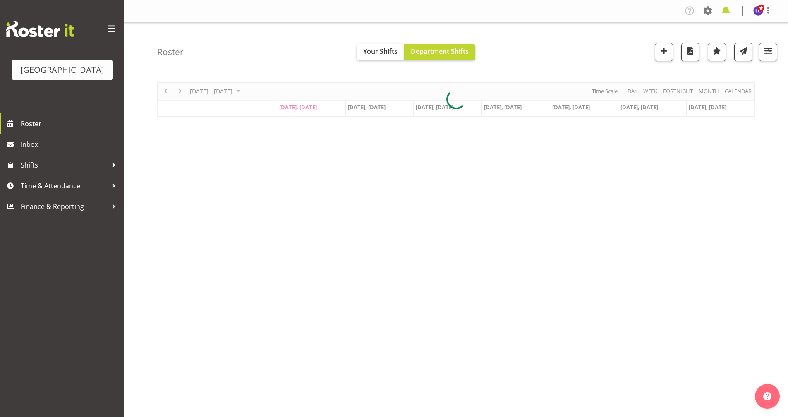
click at [725, 8] on span at bounding box center [725, 10] width 13 height 13
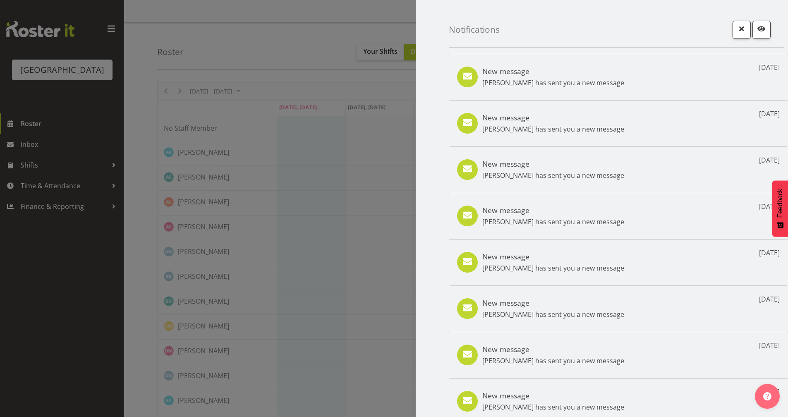
click at [585, 188] on div "New message [PERSON_NAME] has sent you a new message [DATE]" at bounding box center [618, 169] width 339 height 46
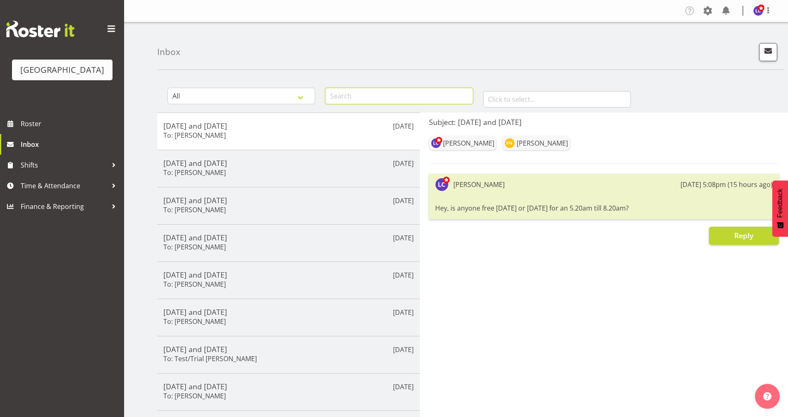
click at [388, 95] on input "text" at bounding box center [399, 96] width 148 height 17
click at [400, 96] on input "Tyla" at bounding box center [399, 96] width 148 height 17
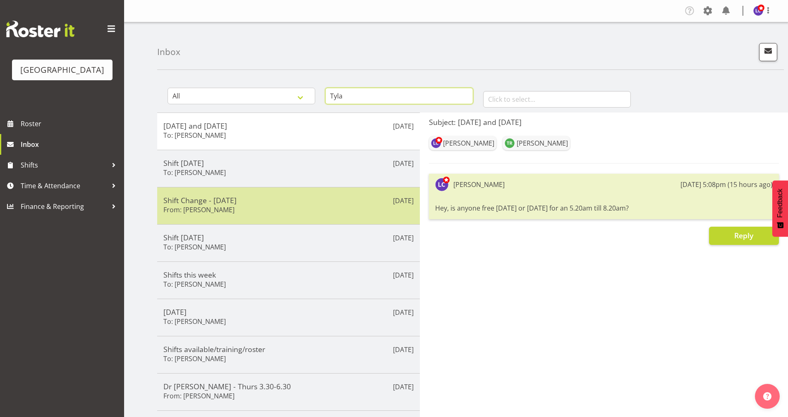
type input "Tyla"
click at [267, 191] on div "Aug 9th Shift Change - Sunday From: Tyla Robinson" at bounding box center [288, 205] width 263 height 37
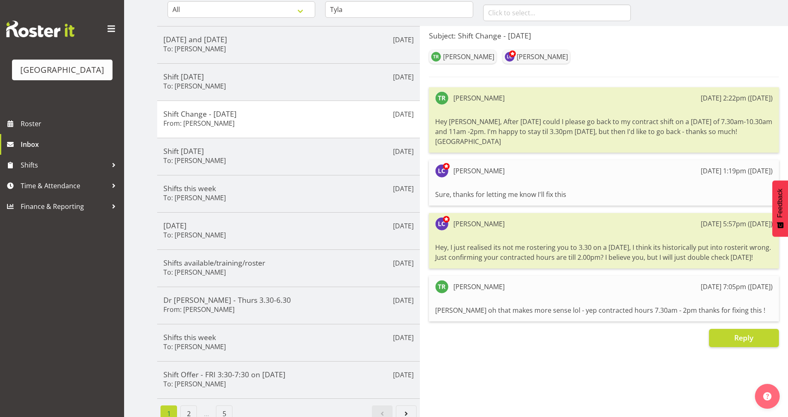
scroll to position [101, 0]
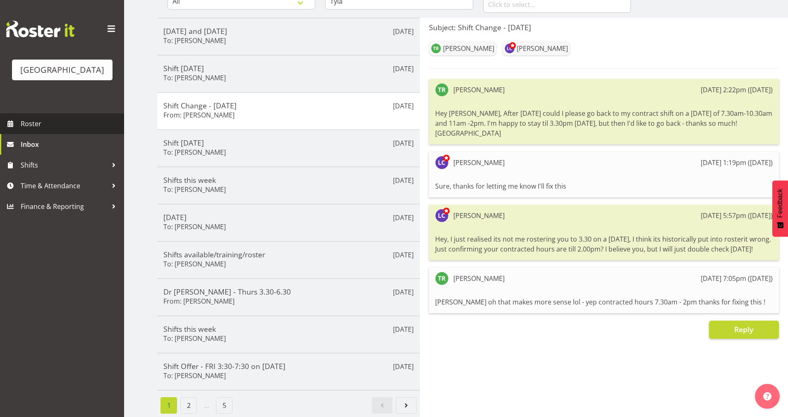
click at [87, 132] on link "Roster" at bounding box center [62, 123] width 124 height 21
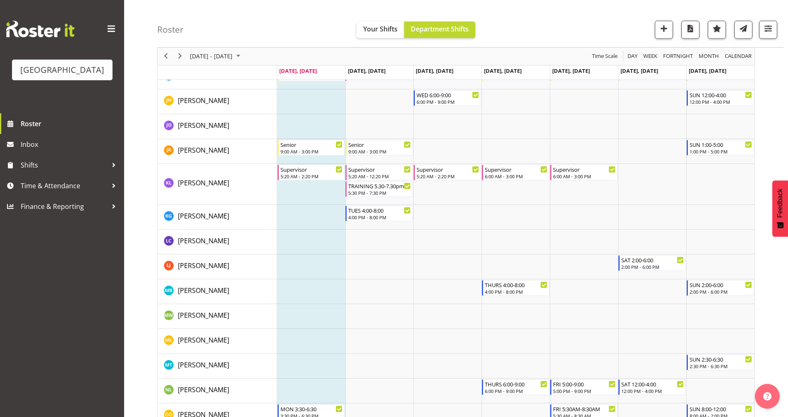
scroll to position [735, 0]
